Goal: Transaction & Acquisition: Purchase product/service

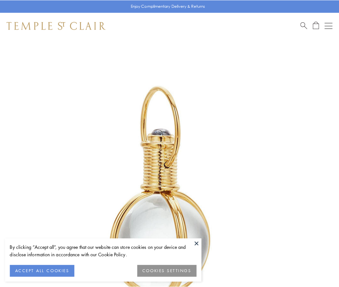
scroll to position [168, 0]
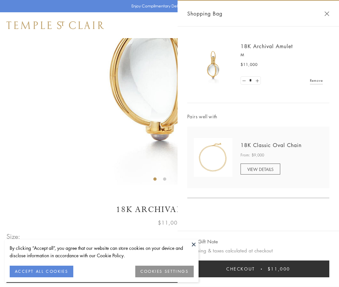
click at [258, 268] on button "Checkout $11,000" at bounding box center [258, 268] width 142 height 17
